Goal: Information Seeking & Learning: Learn about a topic

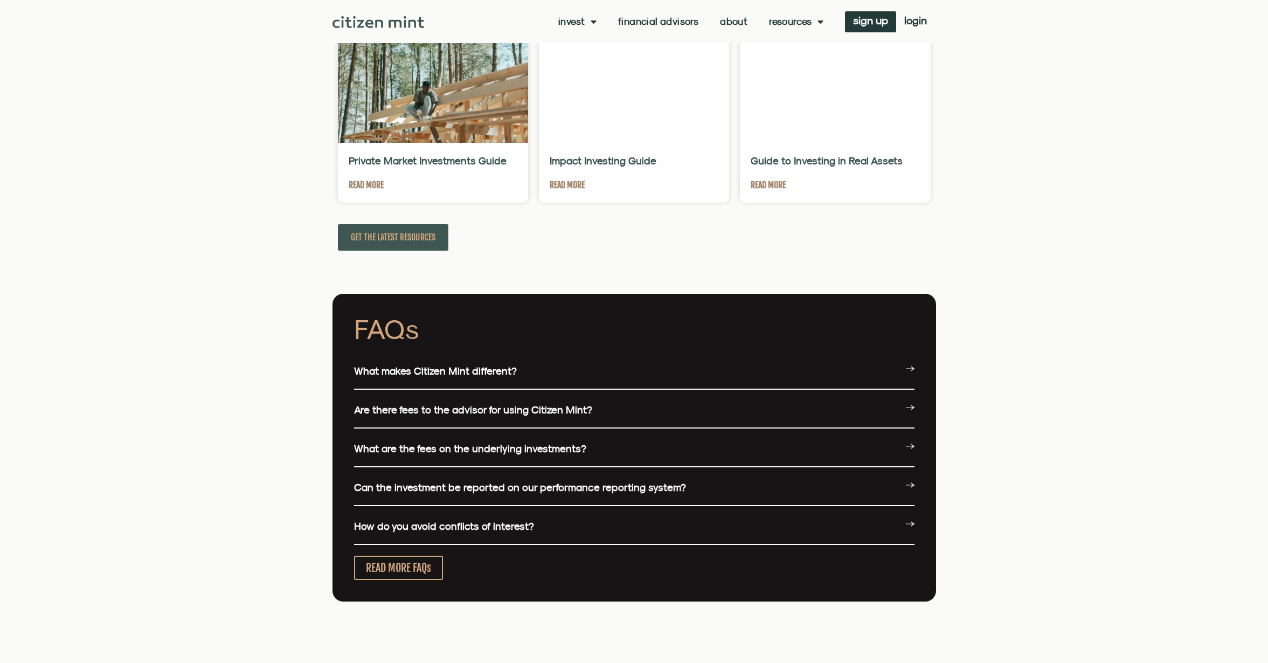
scroll to position [2349, 0]
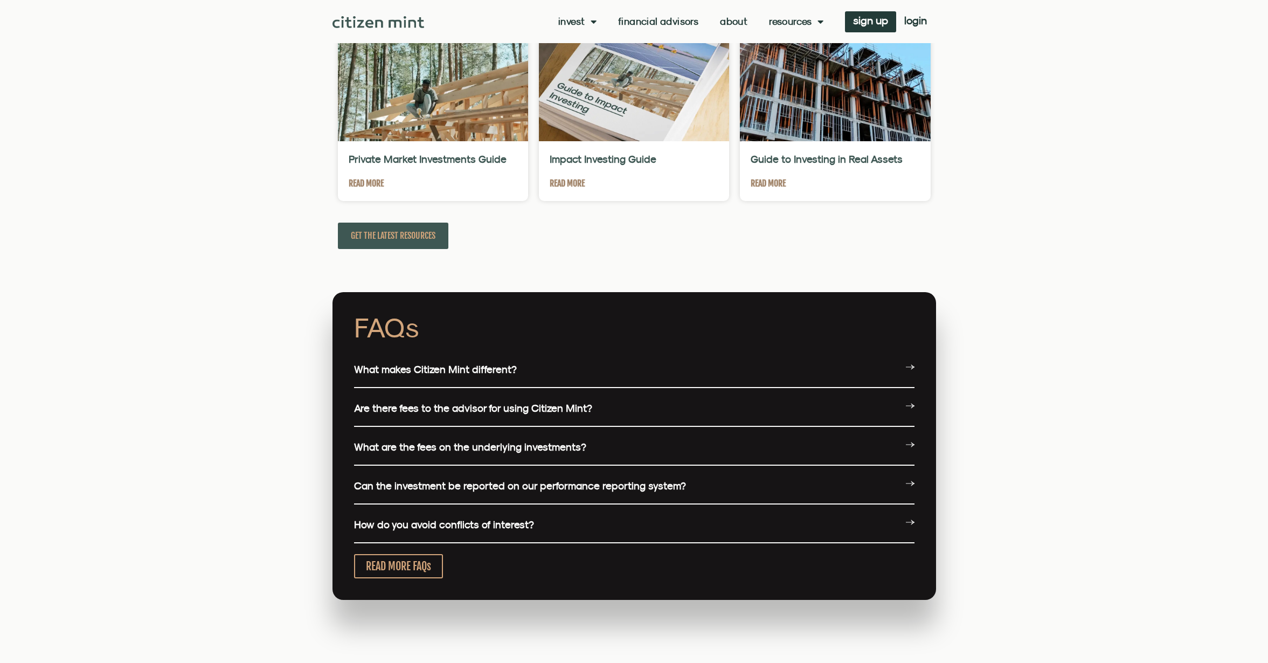
click at [919, 373] on div "FAQs What makes Citizen Mint different? Beyond no conflicts of interest, we hav…" at bounding box center [633, 446] width 603 height 308
click at [908, 370] on icon at bounding box center [910, 367] width 9 height 9
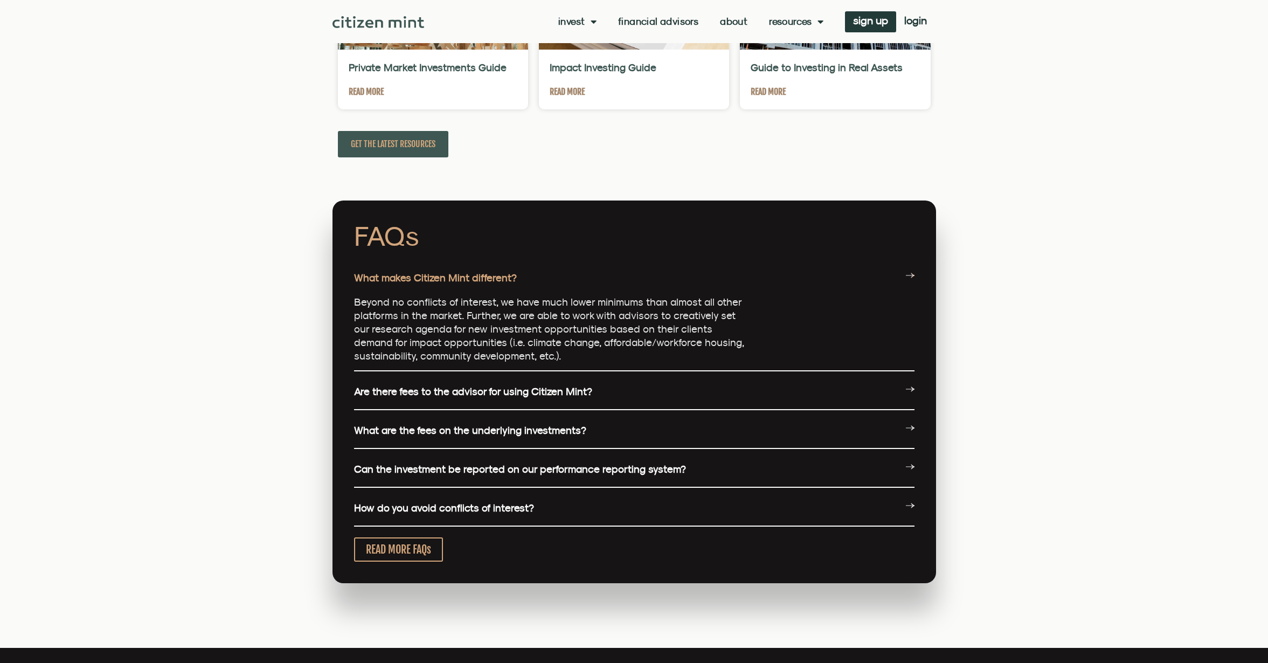
scroll to position [2432, 0]
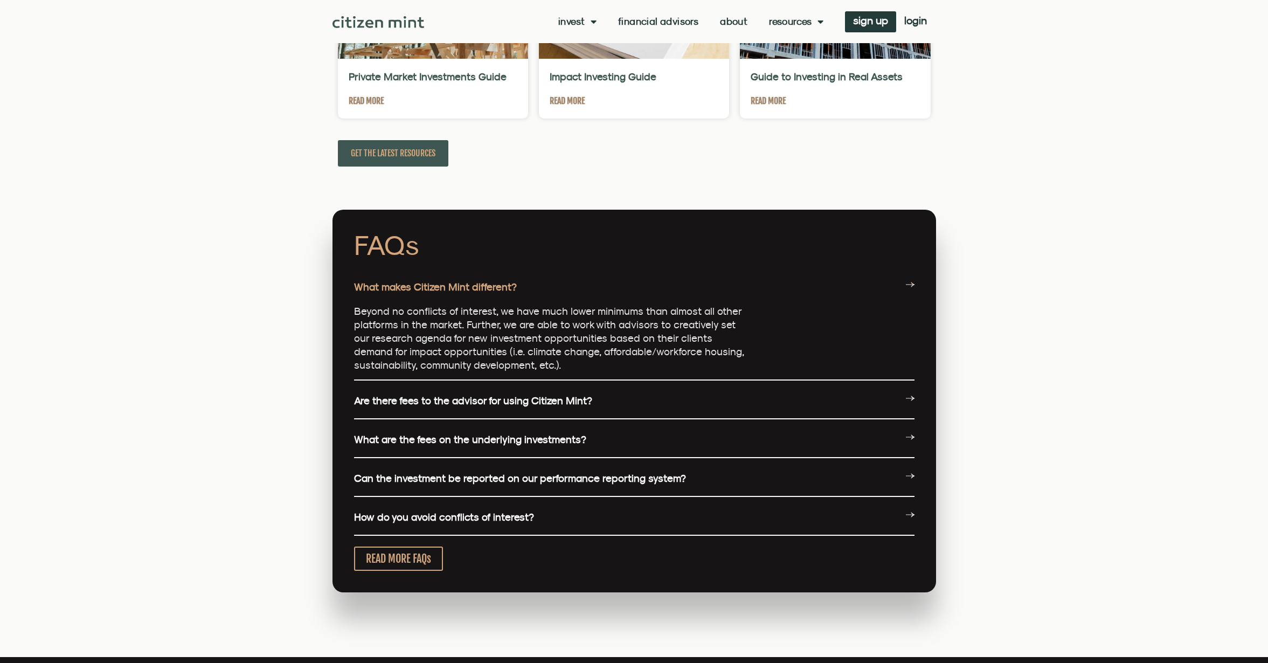
click at [558, 402] on link "Are there fees to the advisor for using Citizen Mint?" at bounding box center [473, 400] width 238 height 12
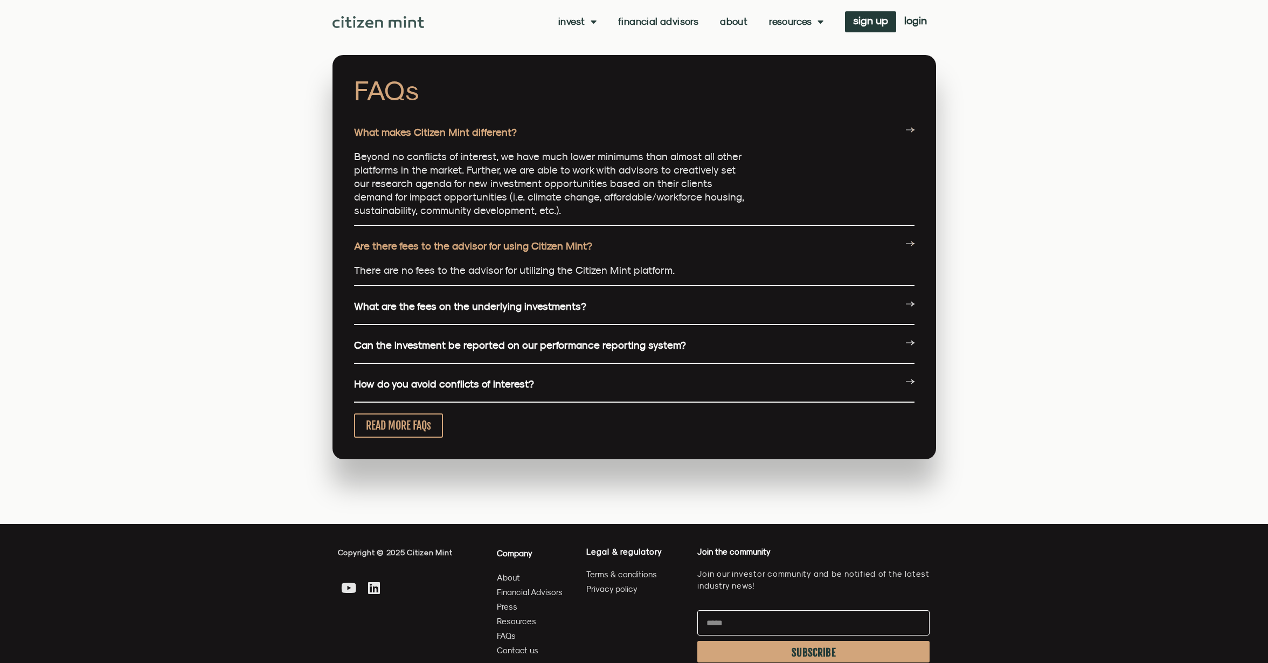
scroll to position [2597, 0]
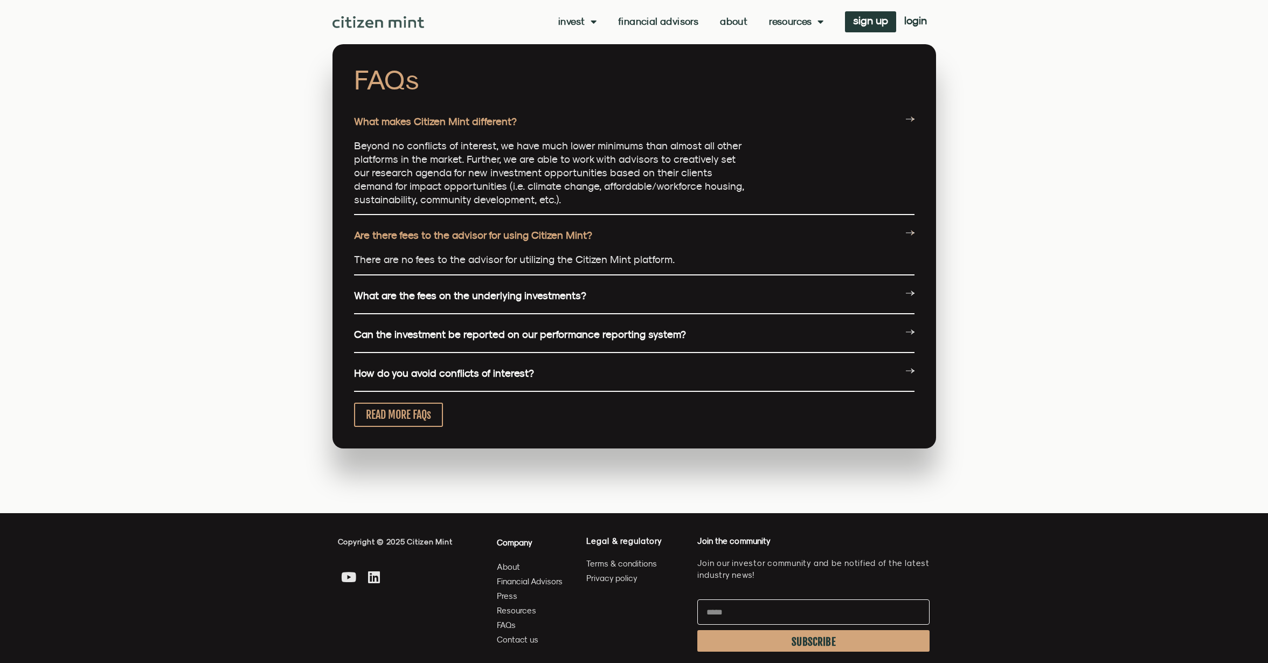
click at [565, 301] on link "What are the fees on the underlying investments?" at bounding box center [470, 295] width 232 height 12
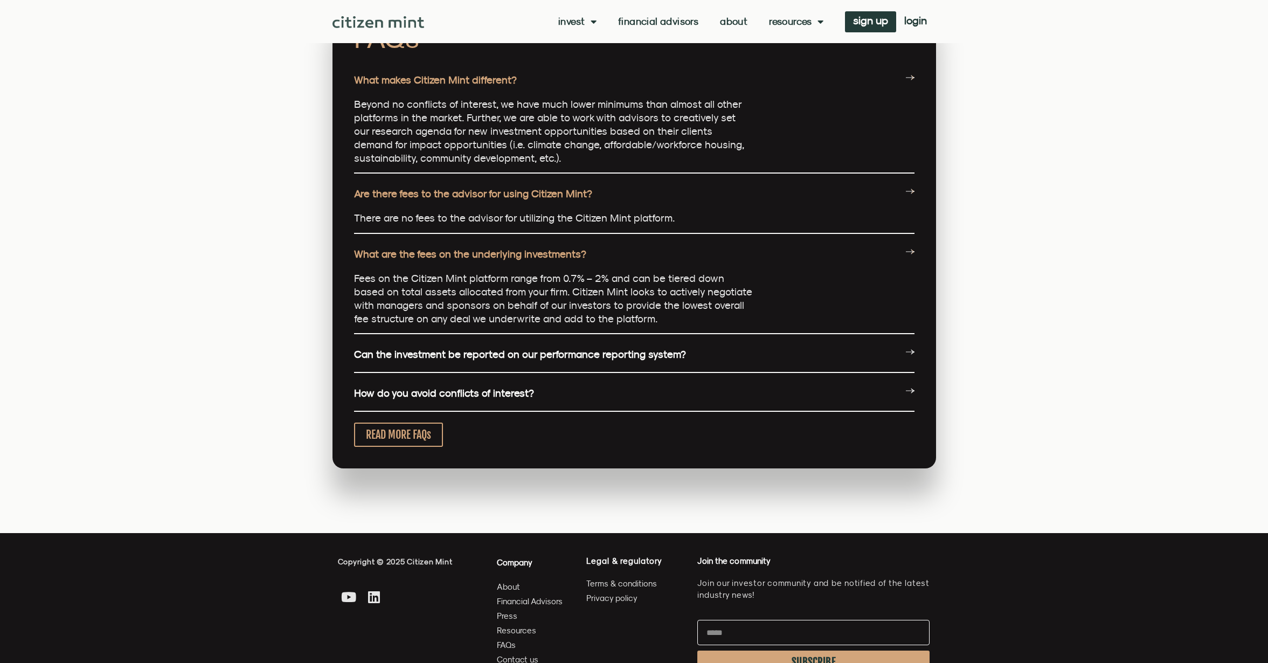
scroll to position [2644, 0]
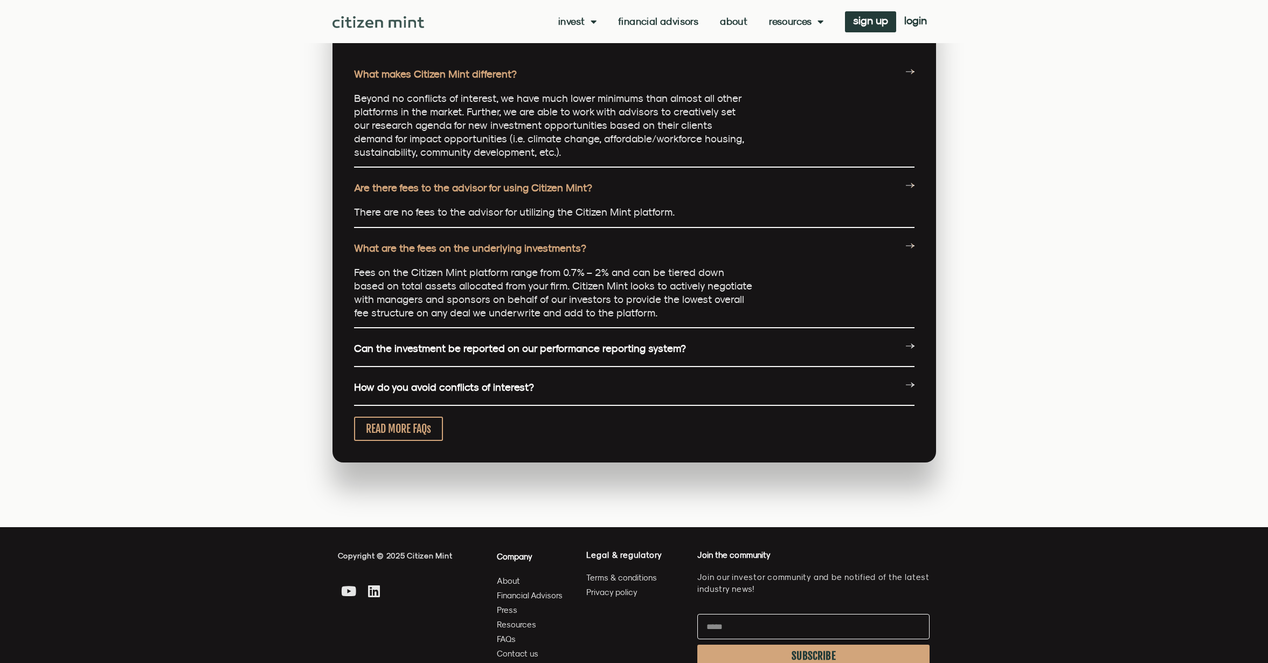
click at [559, 350] on link "Can the investment be reported on our performance reporting system?" at bounding box center [520, 348] width 332 height 12
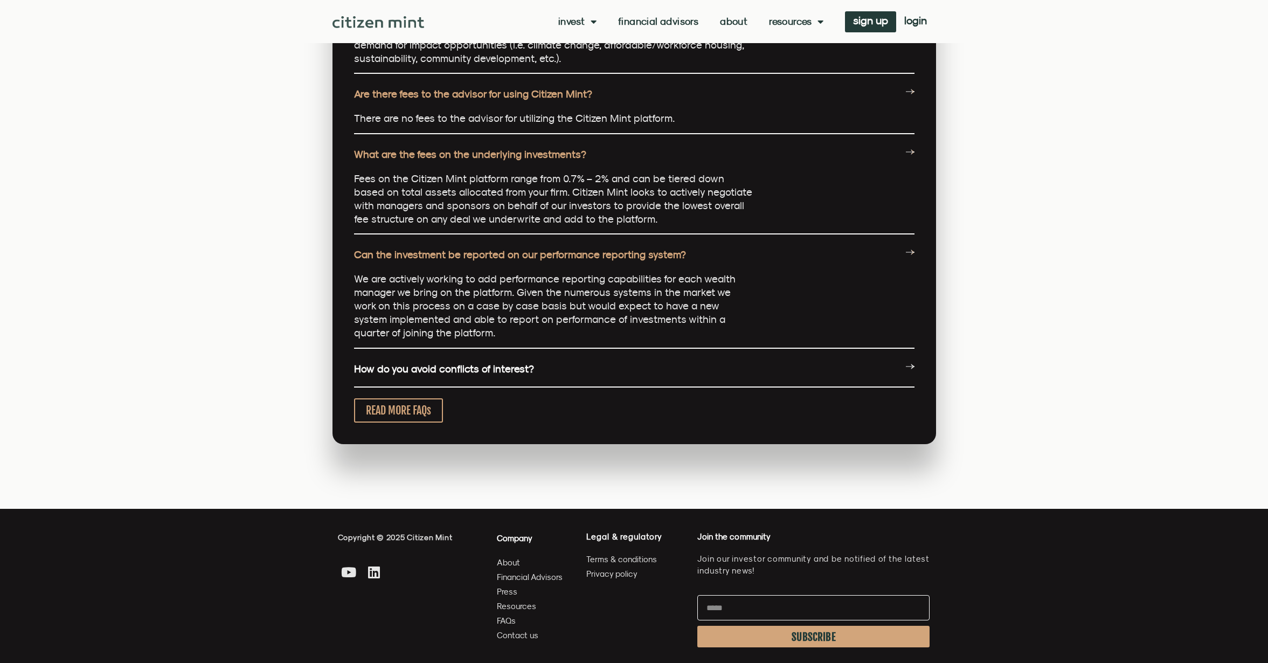
scroll to position [2739, 0]
click at [525, 367] on link "How do you avoid conflicts of interest?" at bounding box center [444, 368] width 180 height 12
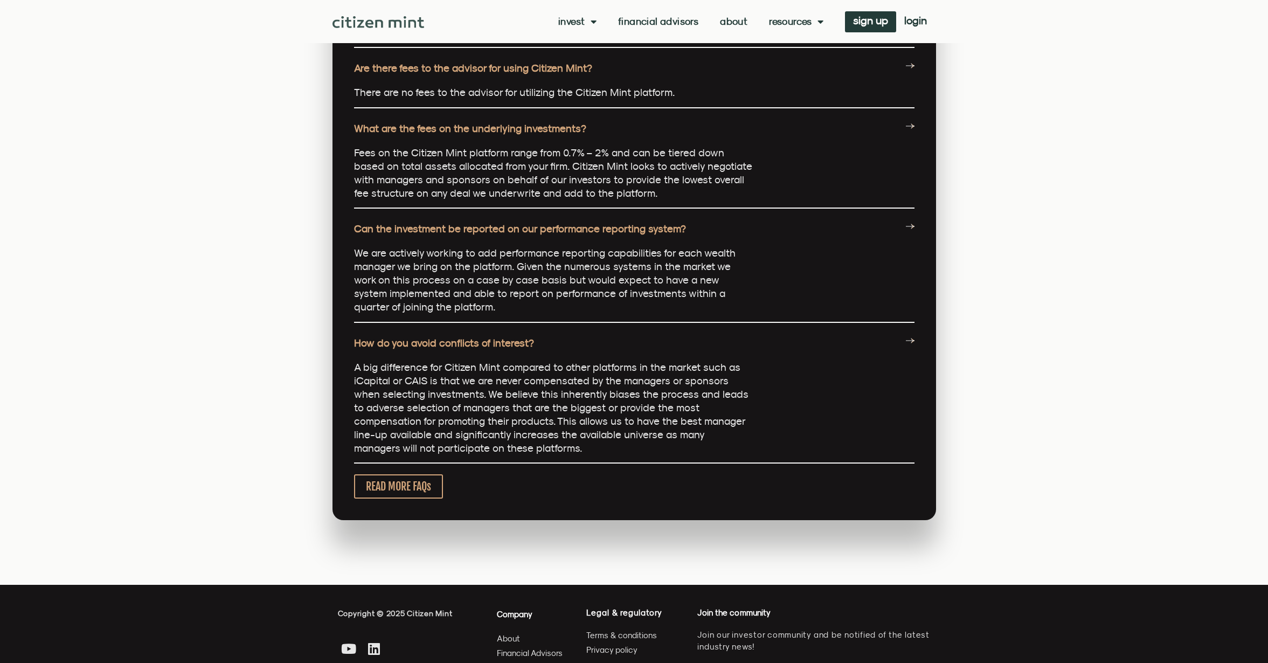
scroll to position [2765, 0]
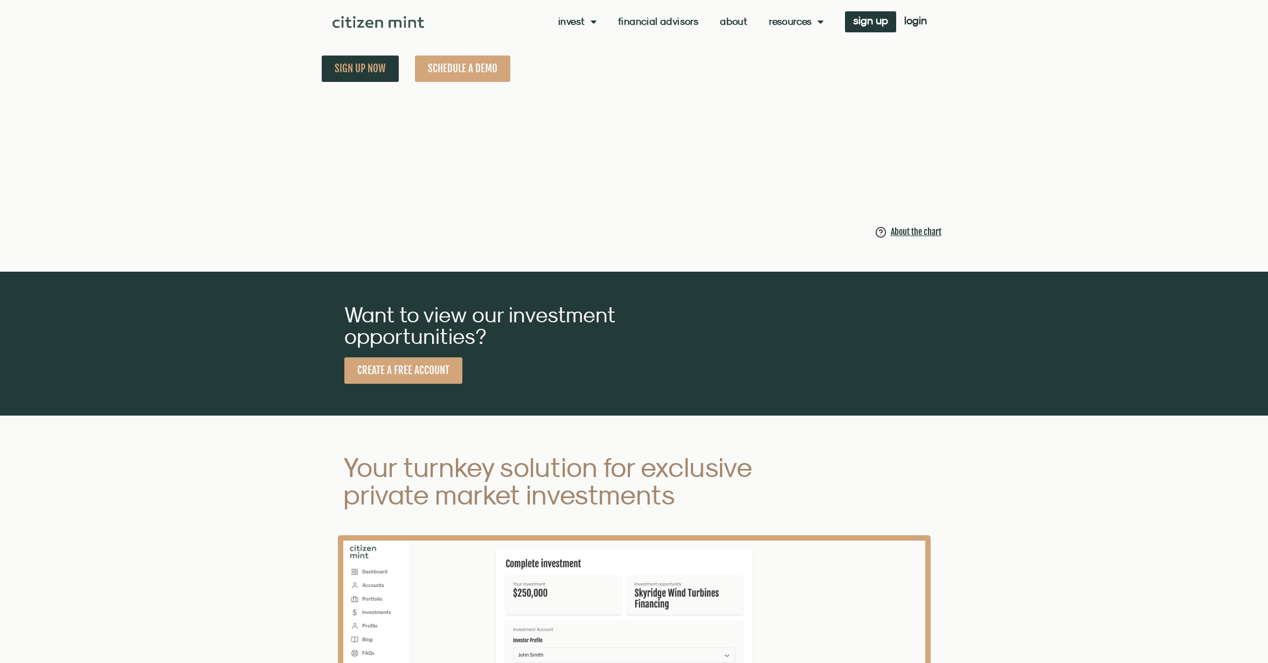
click at [570, 22] on link "Invest" at bounding box center [577, 21] width 38 height 11
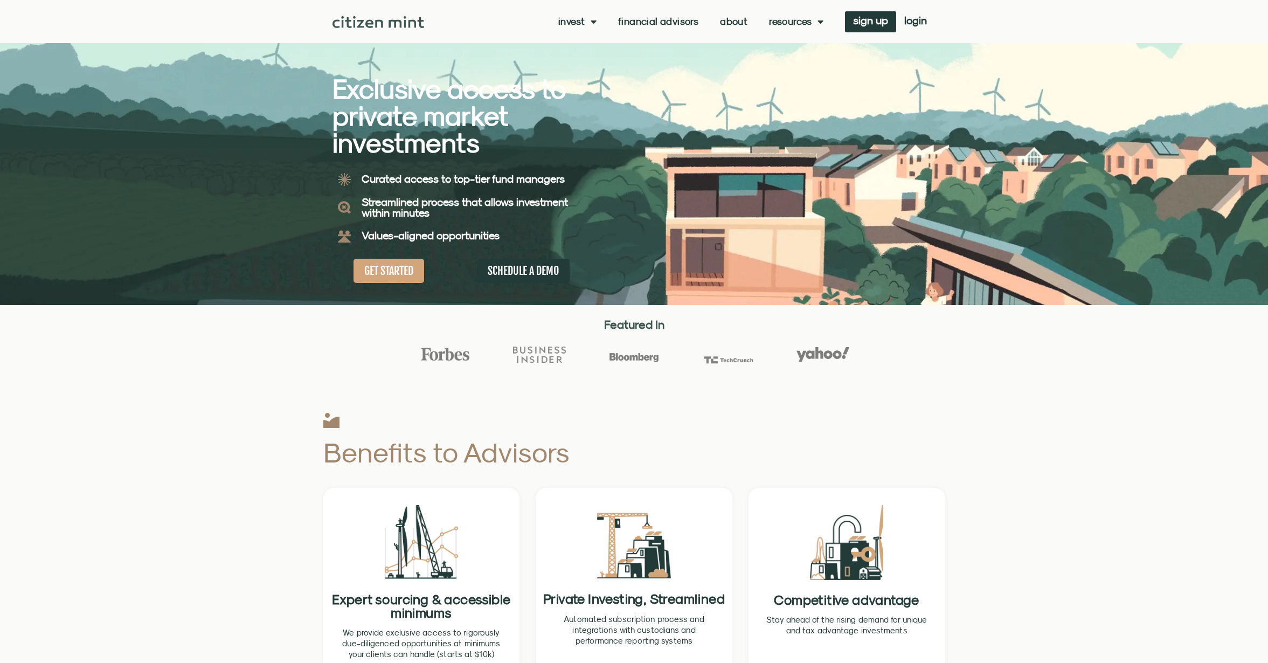
click at [570, 23] on link "Invest" at bounding box center [577, 21] width 38 height 11
click at [598, 35] on link "investments" at bounding box center [593, 39] width 71 height 25
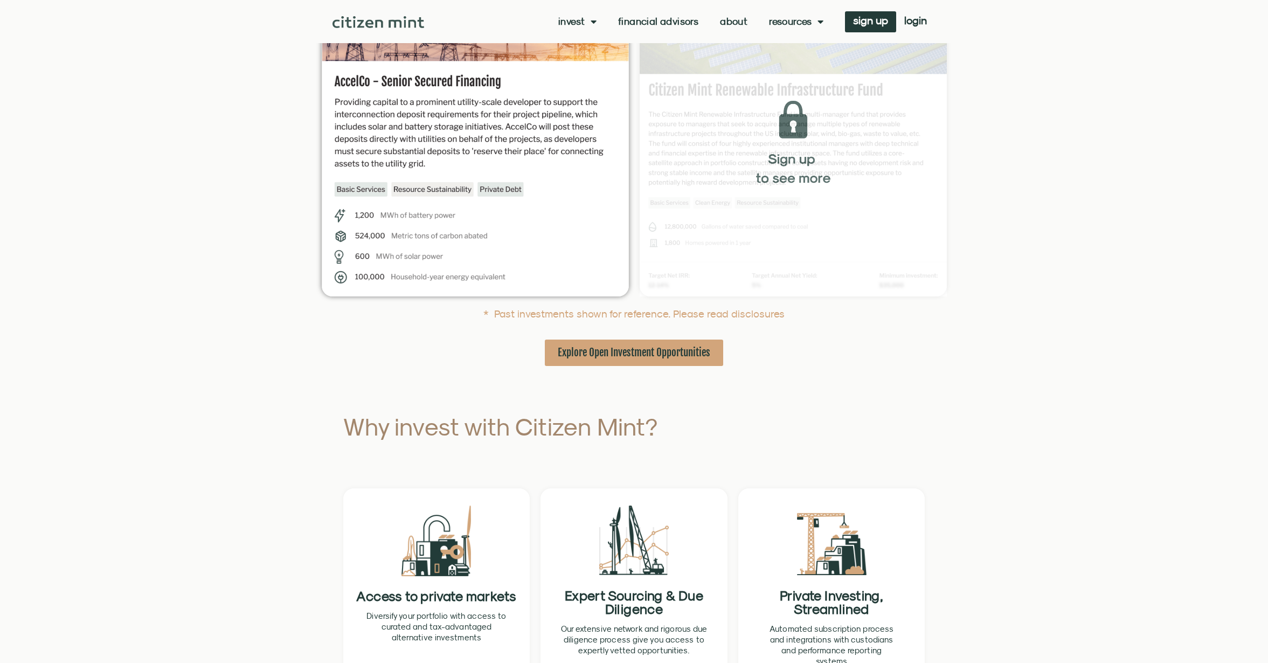
scroll to position [415, 0]
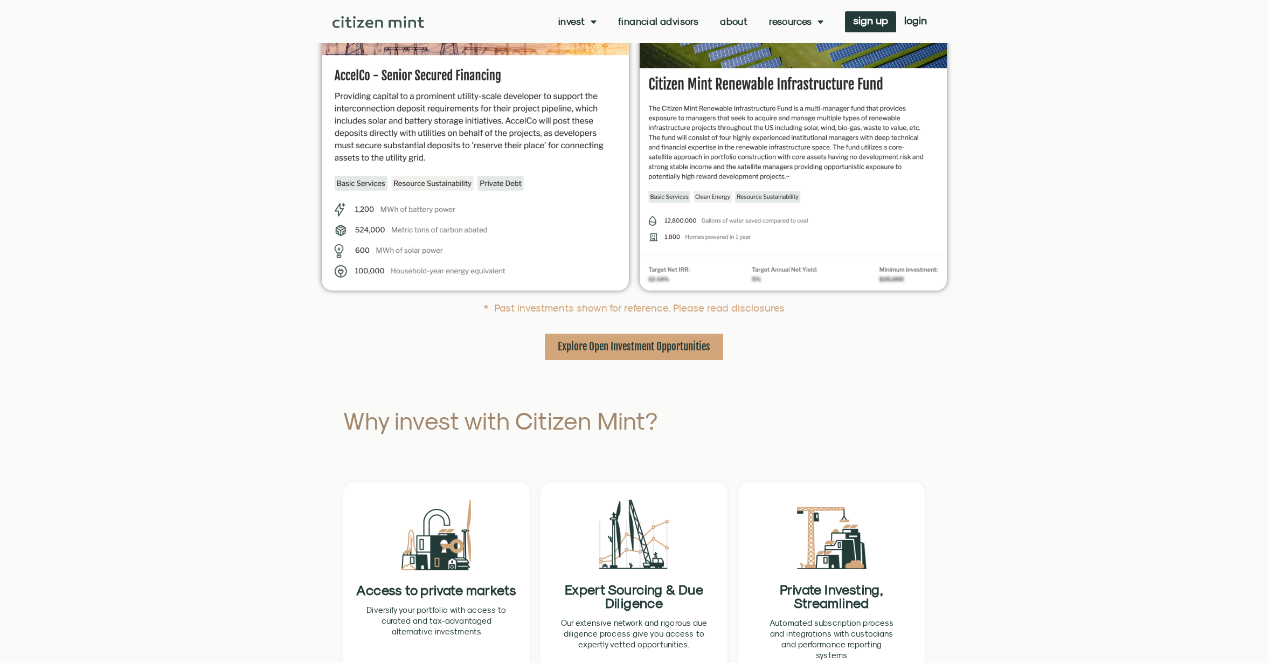
click at [641, 344] on span "Explore Open Investment Opportunities" at bounding box center [634, 346] width 152 height 13
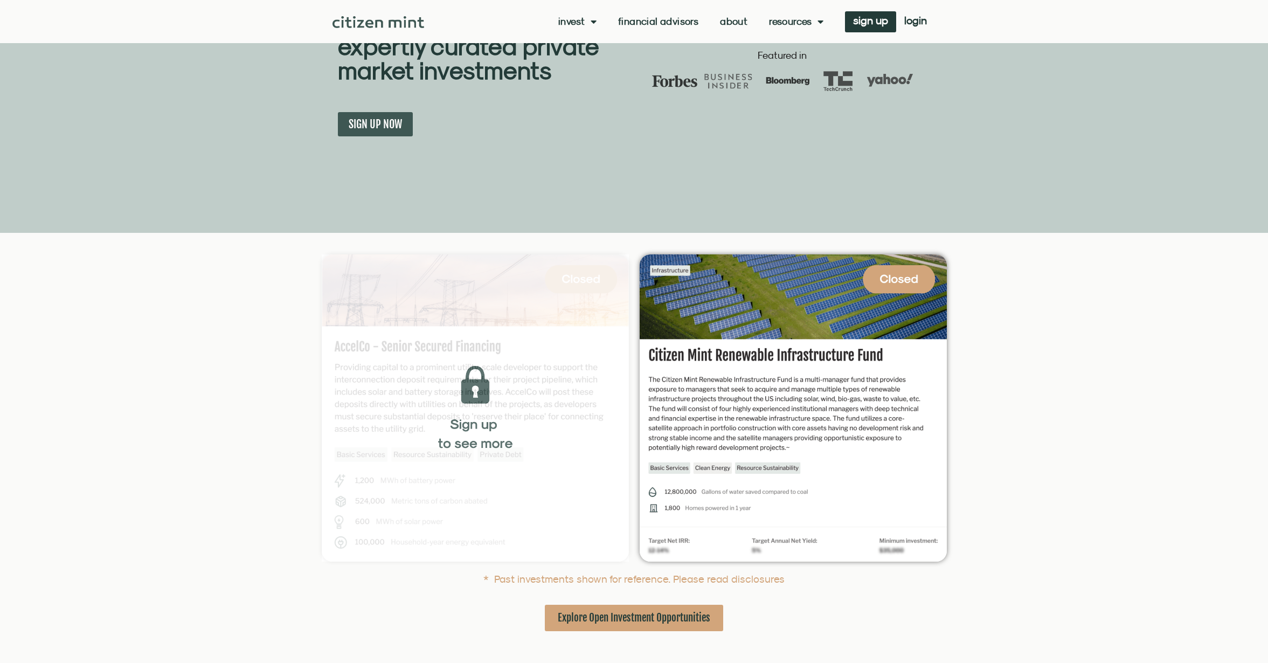
scroll to position [0, 0]
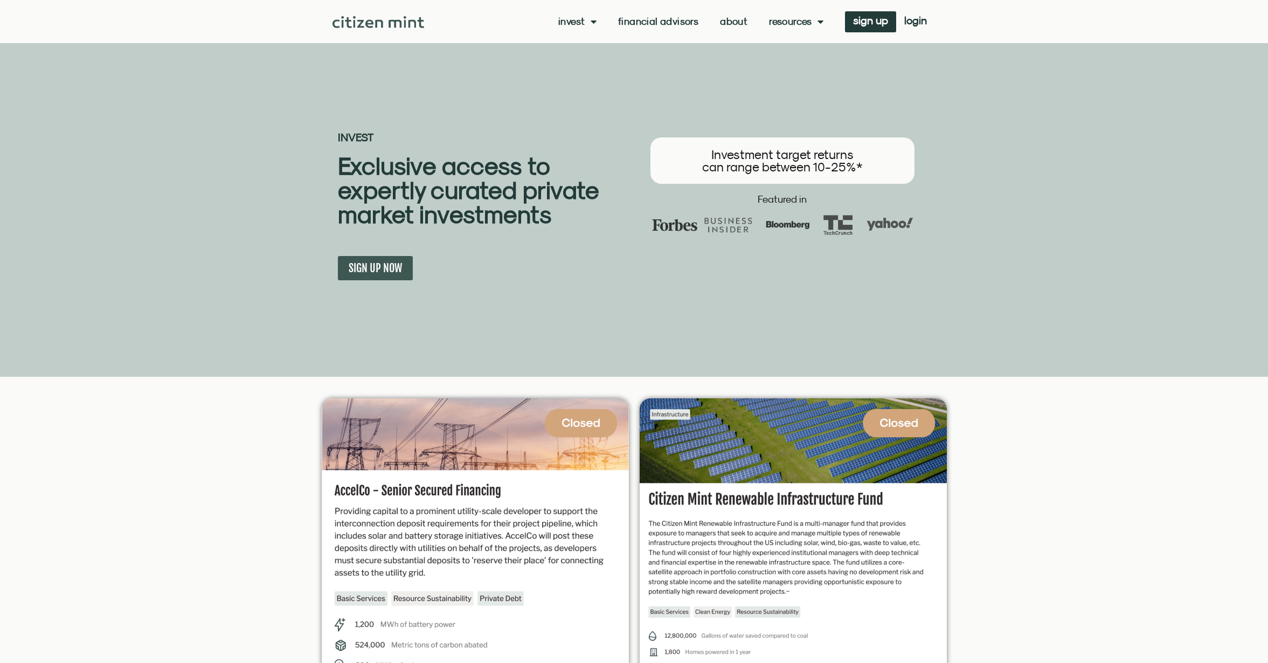
click at [726, 19] on link "About" at bounding box center [733, 21] width 27 height 11
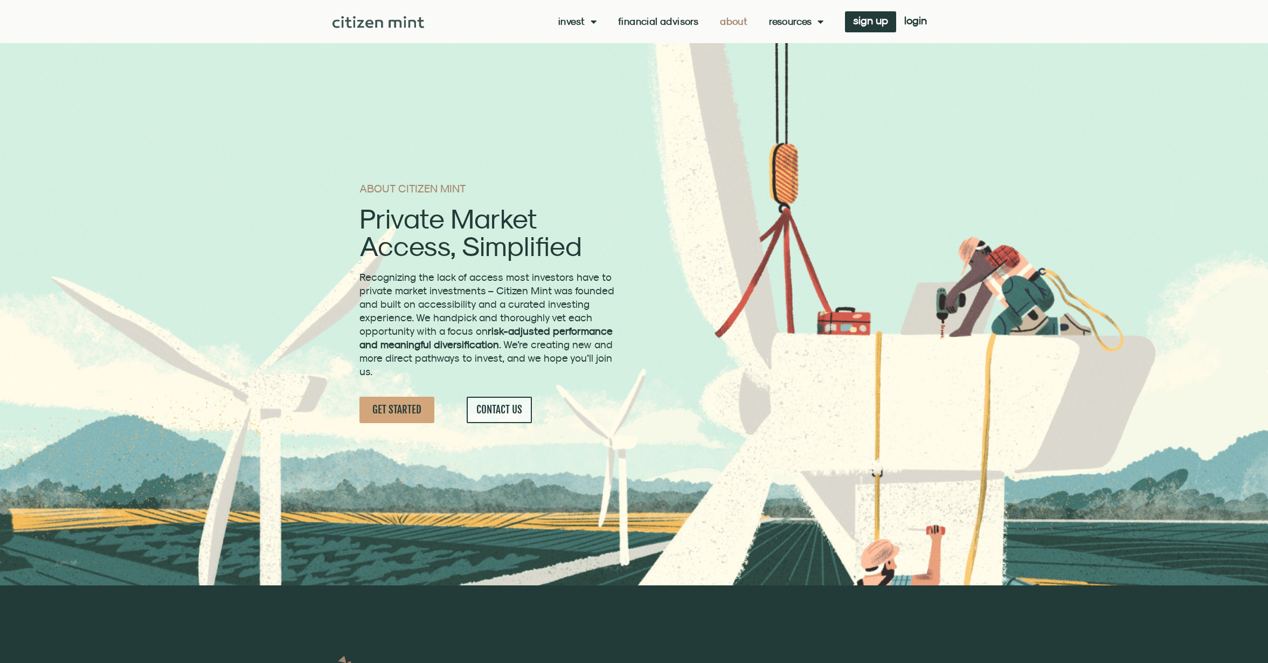
click at [798, 18] on link "Resources" at bounding box center [796, 21] width 54 height 11
click at [796, 40] on link "insights" at bounding box center [818, 39] width 98 height 25
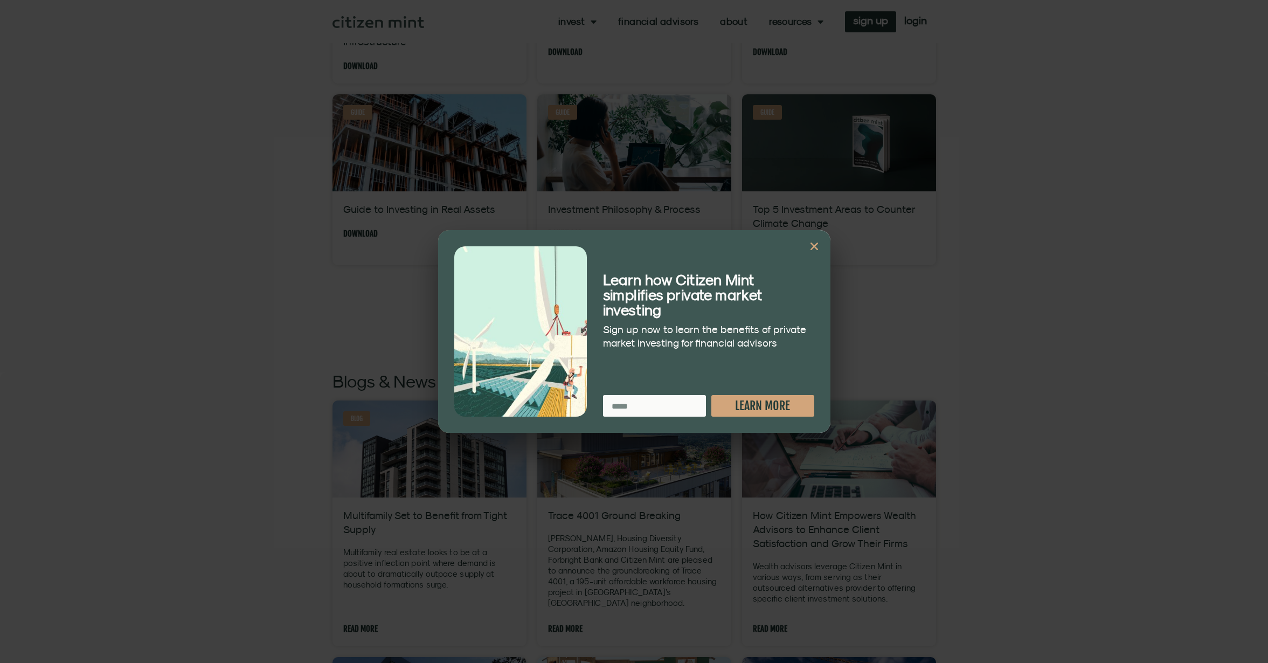
scroll to position [898, 0]
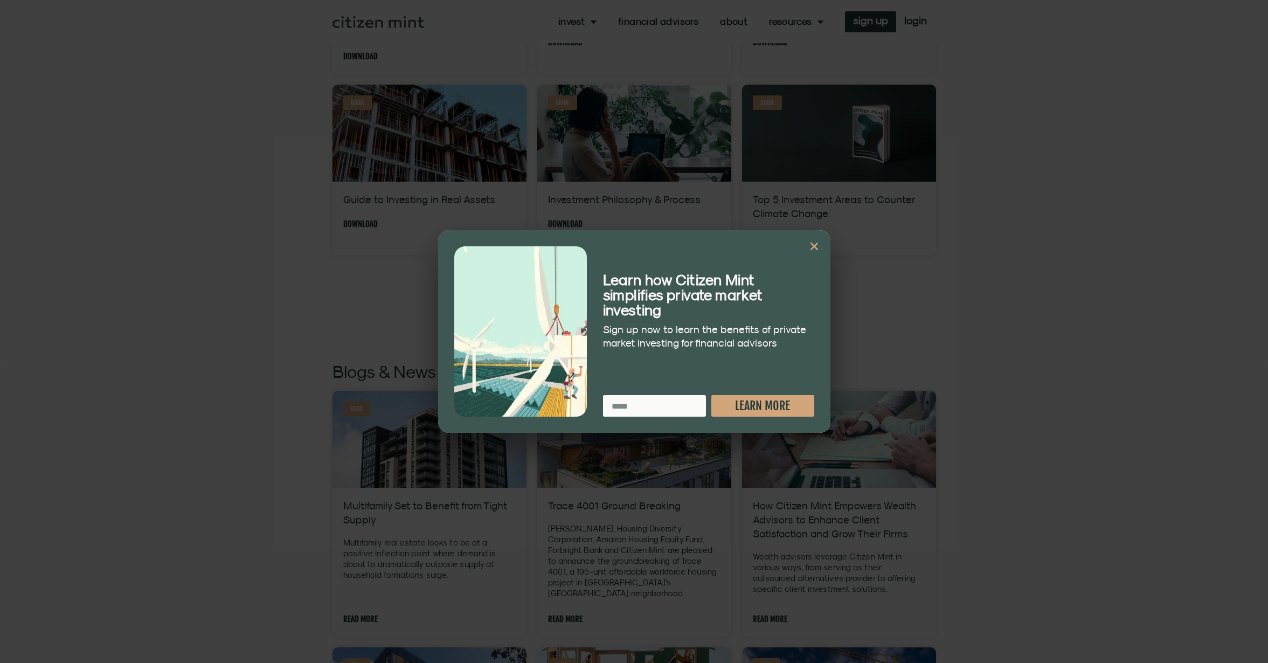
click at [811, 249] on icon "Close" at bounding box center [814, 246] width 11 height 11
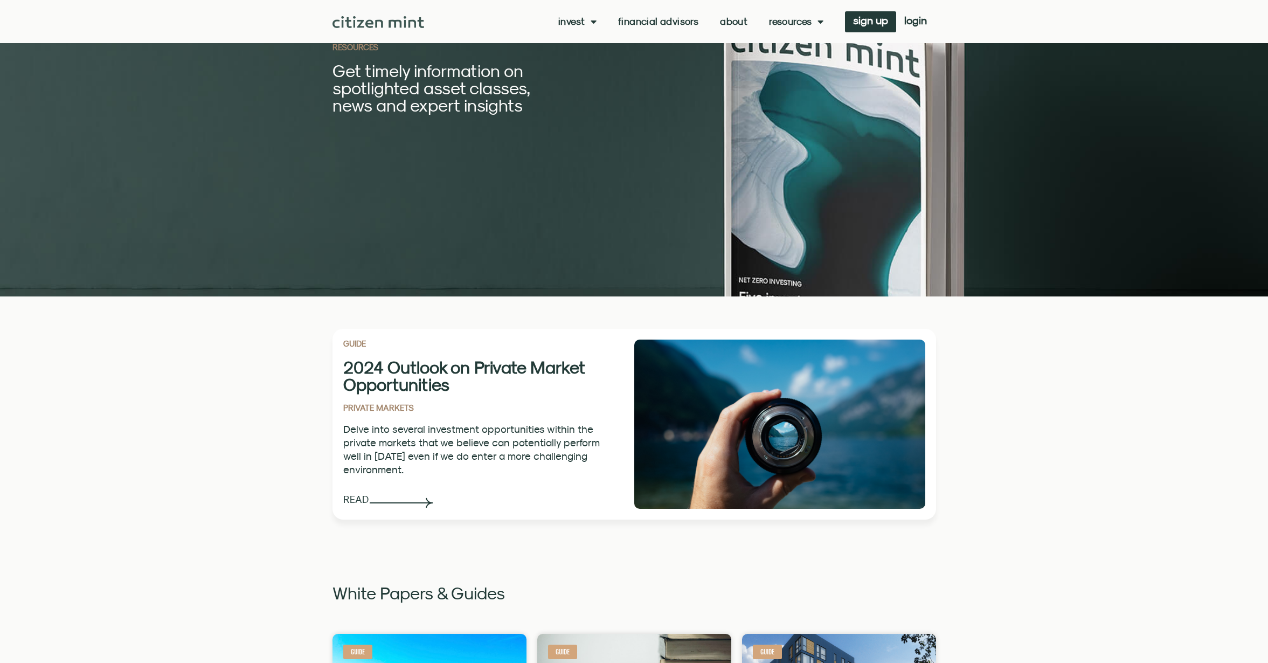
scroll to position [109, 0]
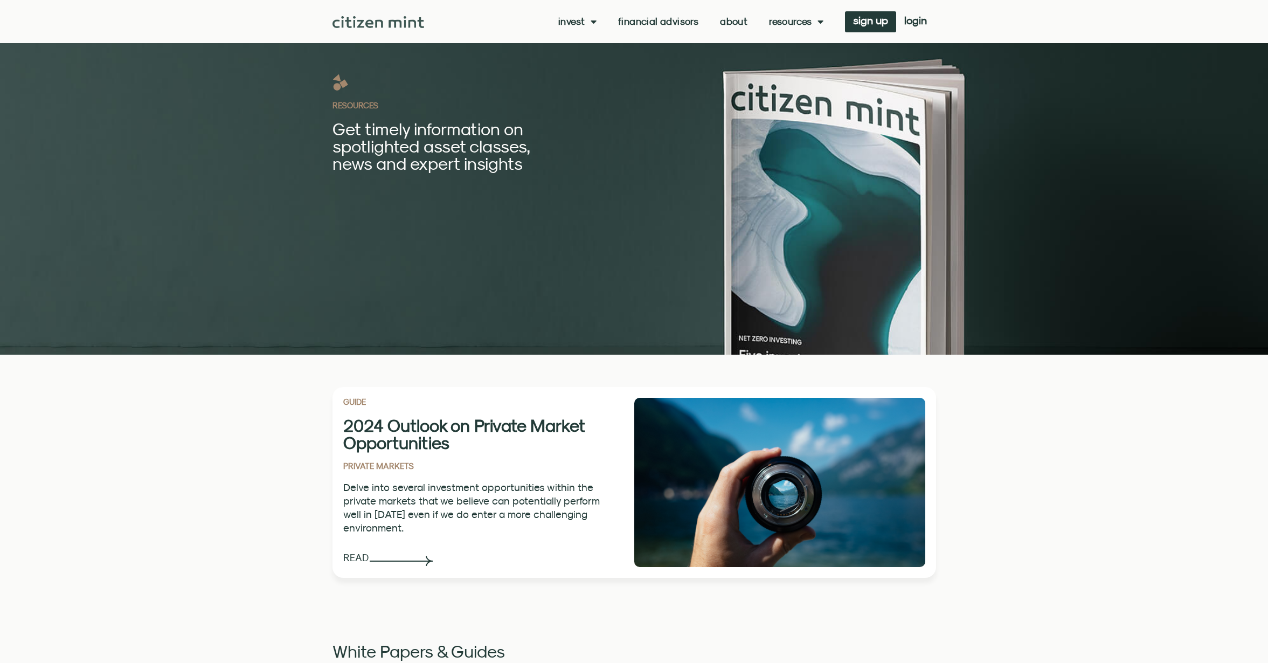
click at [572, 27] on div "Invest investments how it works Financial Advisors About Resources insights all…" at bounding box center [679, 21] width 511 height 21
click at [572, 25] on link "Invest" at bounding box center [577, 21] width 38 height 11
click at [374, 29] on div "Invest investments how it works Financial Advisors About Resources insights all…" at bounding box center [633, 21] width 603 height 43
click at [376, 24] on img at bounding box center [378, 22] width 92 height 12
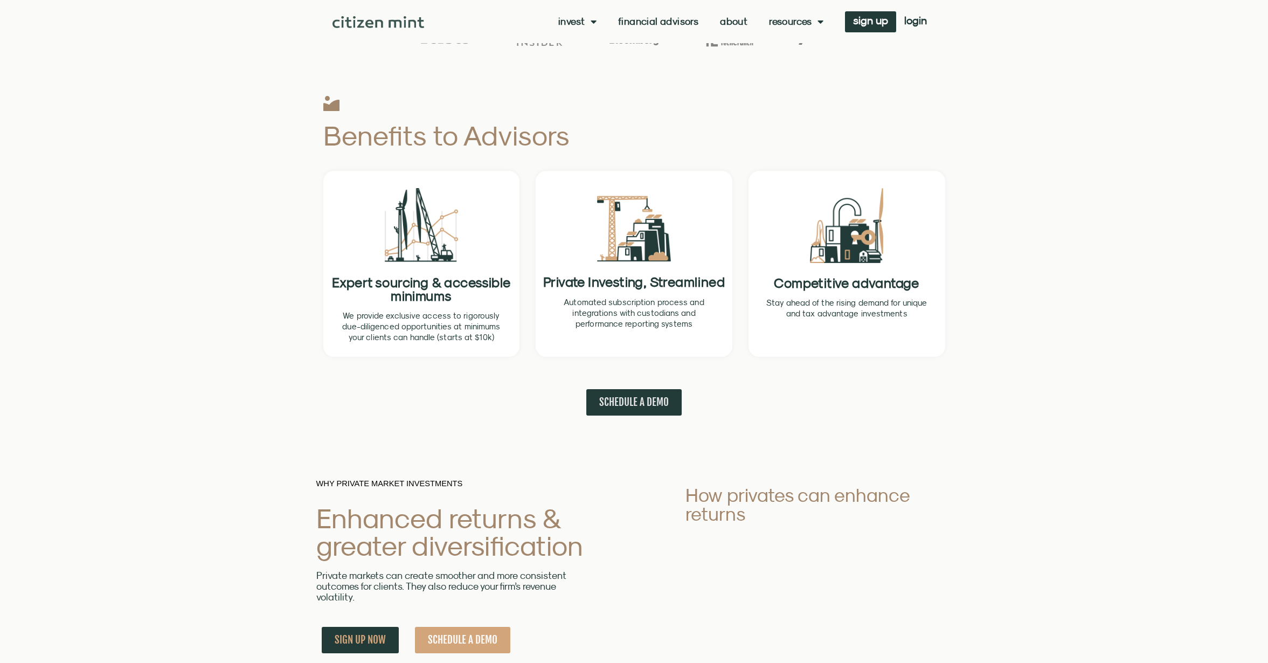
scroll to position [303, 0]
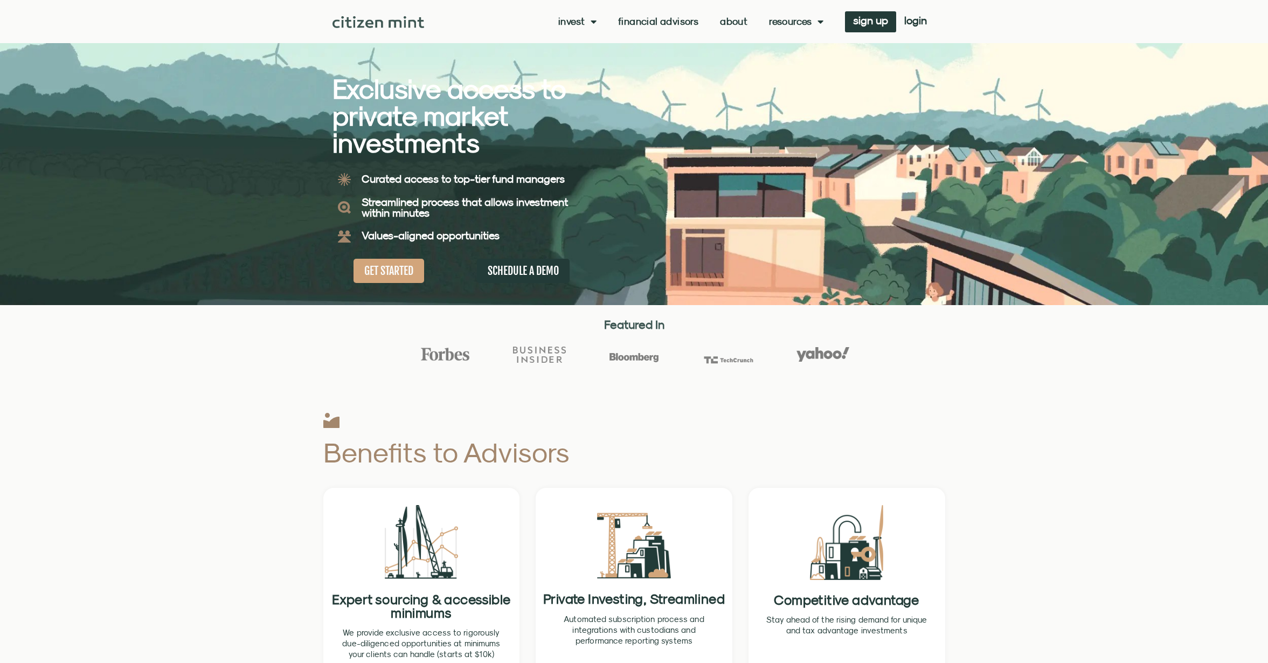
click at [738, 19] on link "About" at bounding box center [733, 21] width 27 height 11
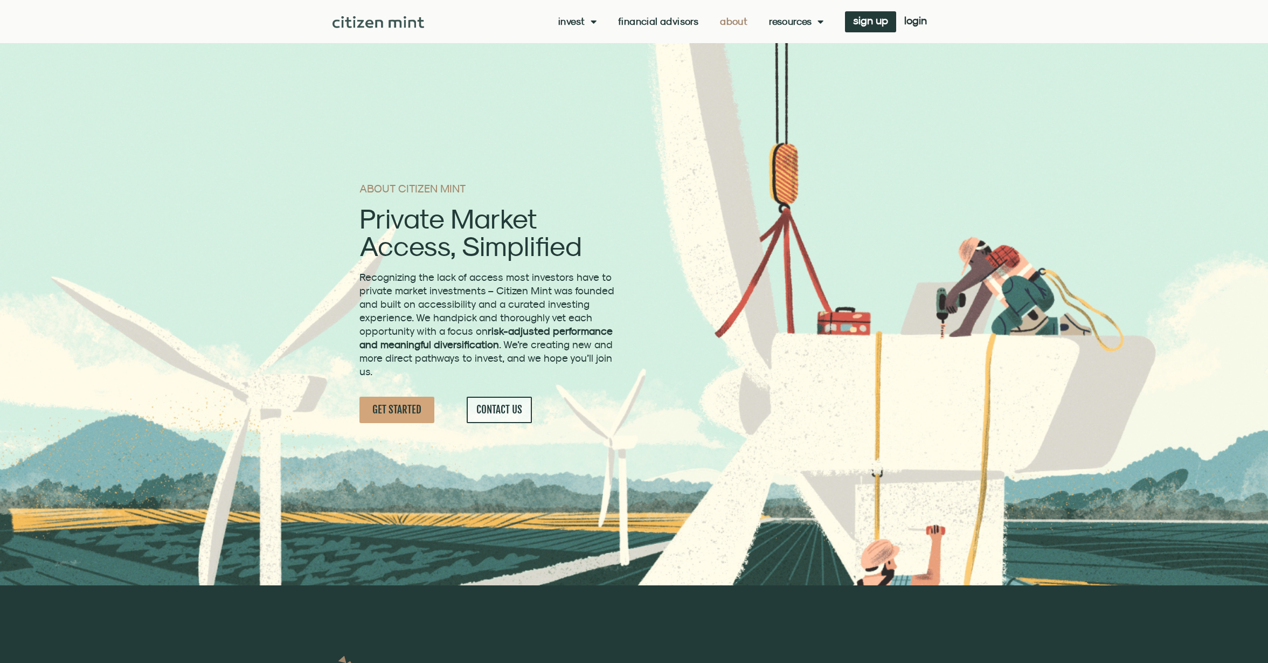
click at [830, 30] on div "sign up" at bounding box center [859, 21] width 73 height 21
click at [800, 17] on link "Resources" at bounding box center [796, 21] width 54 height 11
click at [797, 37] on link "insights" at bounding box center [818, 39] width 98 height 25
